Goal: Task Accomplishment & Management: Complete application form

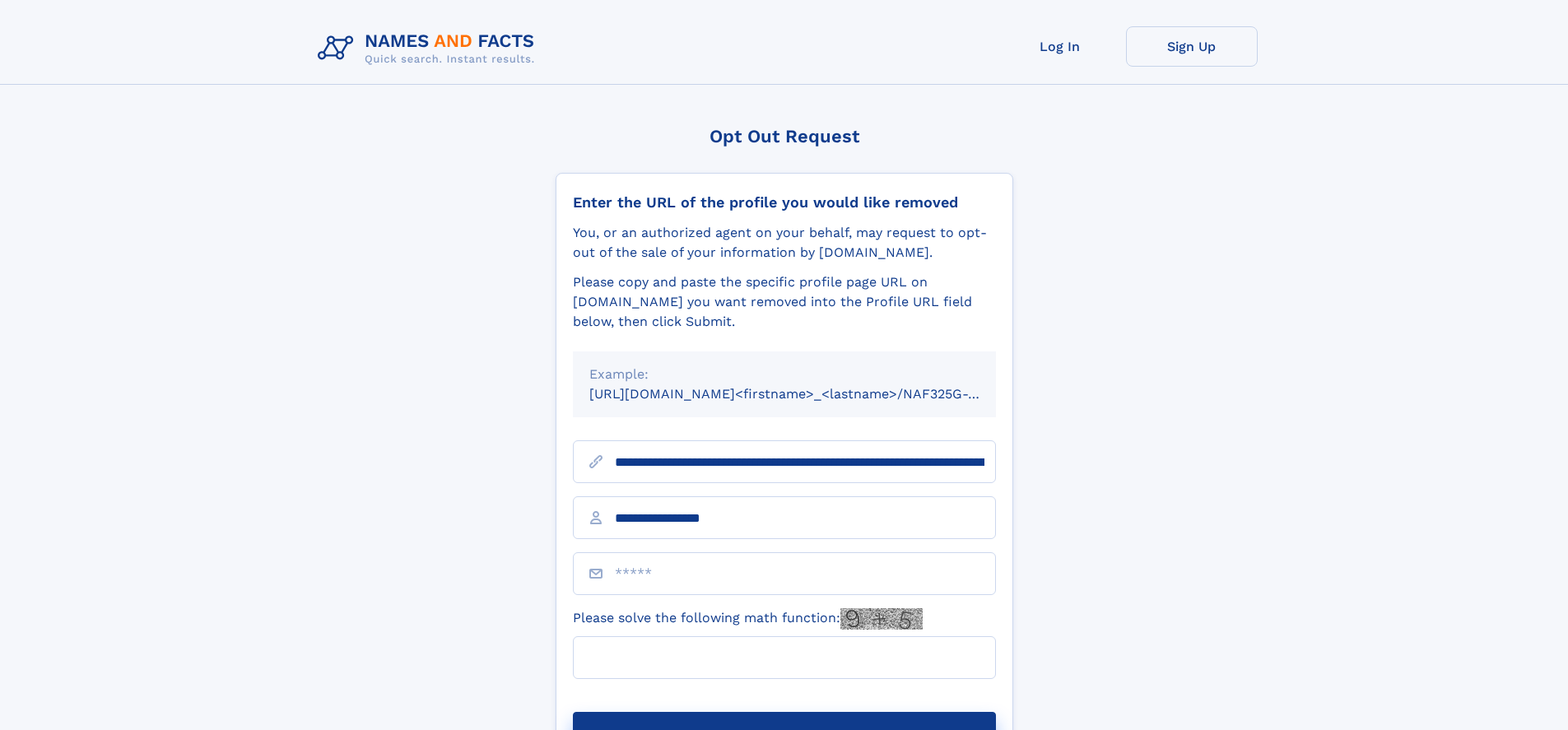
type input "**********"
type input "**"
click at [784, 712] on button "Submit Opt Out Request" at bounding box center [784, 738] width 423 height 53
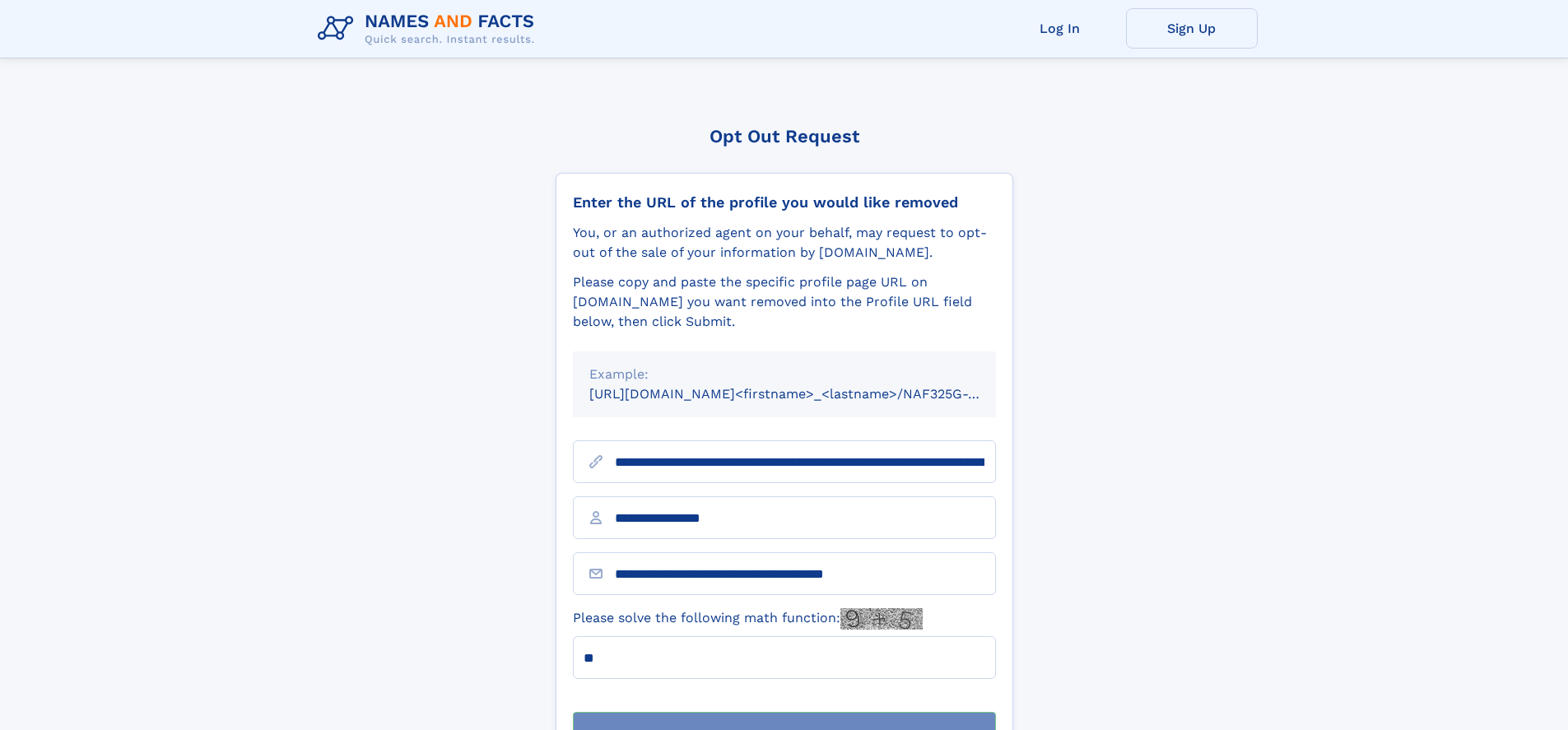
scroll to position [53, 0]
